Goal: Task Accomplishment & Management: Manage account settings

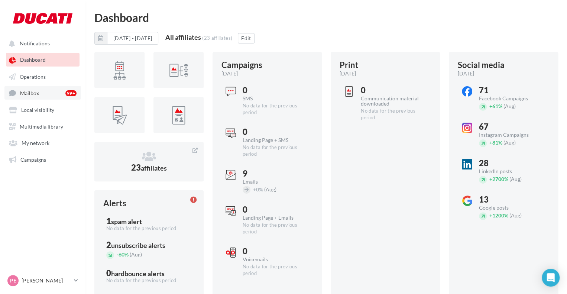
click at [29, 87] on link "Mailbox 99+" at bounding box center [42, 93] width 77 height 14
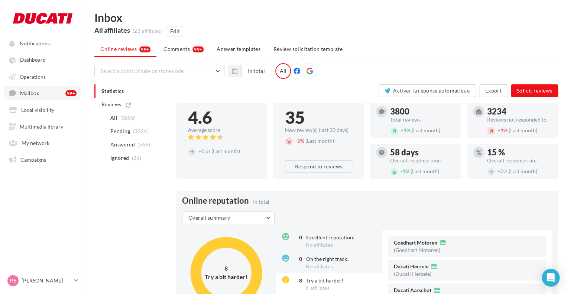
click at [40, 97] on link "Mailbox 99+" at bounding box center [42, 93] width 77 height 14
click at [174, 53] on li "Comments 99+" at bounding box center [183, 48] width 52 height 13
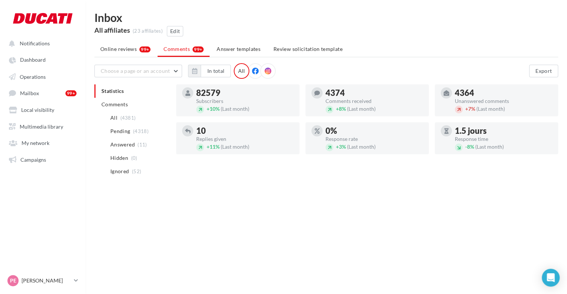
click at [223, 100] on div "Subscribers" at bounding box center [244, 100] width 97 height 5
click at [134, 120] on span "(4381)" at bounding box center [128, 118] width 16 height 6
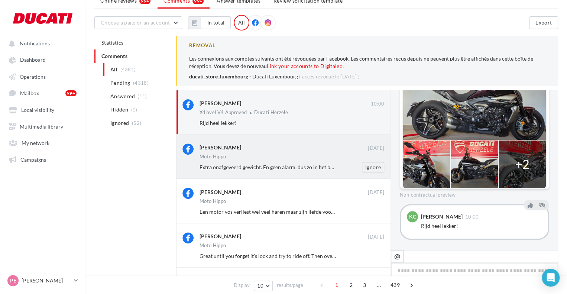
scroll to position [56, 0]
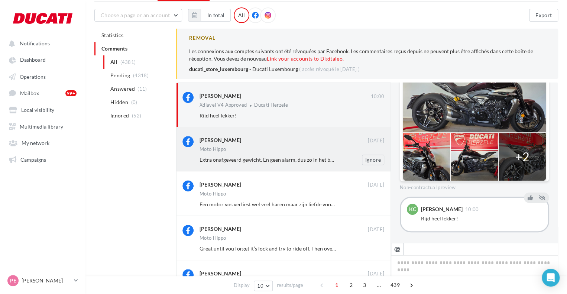
click at [319, 160] on span "Extra onafgeveerd gewicht. En geen alarm, dus zo in het busje." at bounding box center [269, 159] width 141 height 6
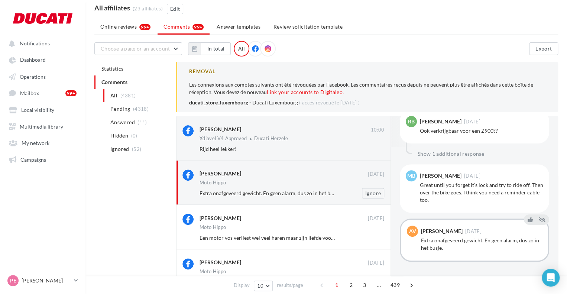
scroll to position [0, 0]
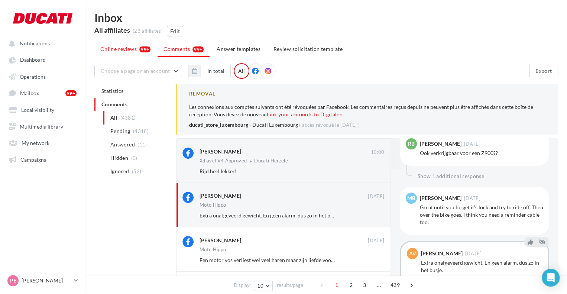
click at [149, 44] on li "Online reviews 99+" at bounding box center [125, 48] width 62 height 13
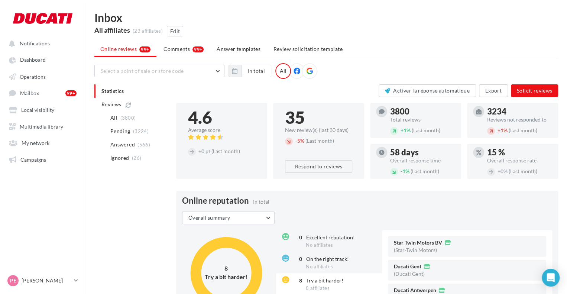
click at [504, 129] on span "+ 1%" at bounding box center [502, 130] width 10 height 6
click at [19, 90] on link "Mailbox 99+" at bounding box center [42, 93] width 77 height 14
click at [201, 51] on div "99+" at bounding box center [197, 49] width 11 height 6
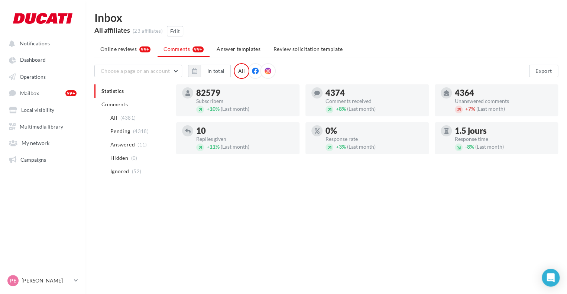
click at [233, 112] on div at bounding box center [237, 113] width 123 height 6
click at [486, 103] on div "Unanswered comments" at bounding box center [503, 100] width 97 height 5
click at [33, 118] on ul "Notifications Dashboard Operations Mailbox 99+ Local visibility" at bounding box center [42, 100] width 85 height 135
click at [32, 114] on link "Local visibility" at bounding box center [42, 109] width 77 height 13
